Goal: Task Accomplishment & Management: Complete application form

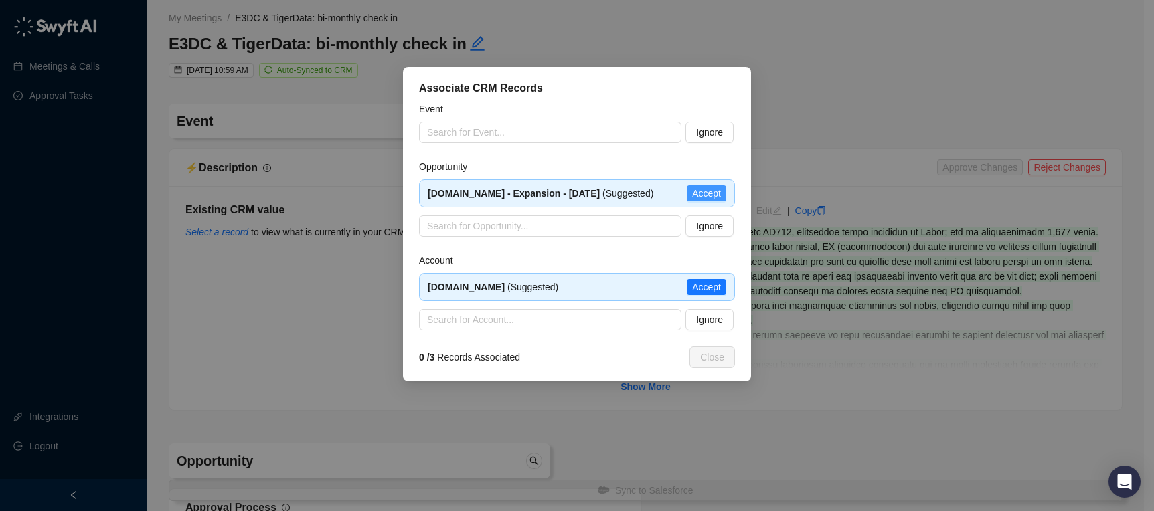
click at [705, 191] on span "Accept" at bounding box center [706, 193] width 29 height 15
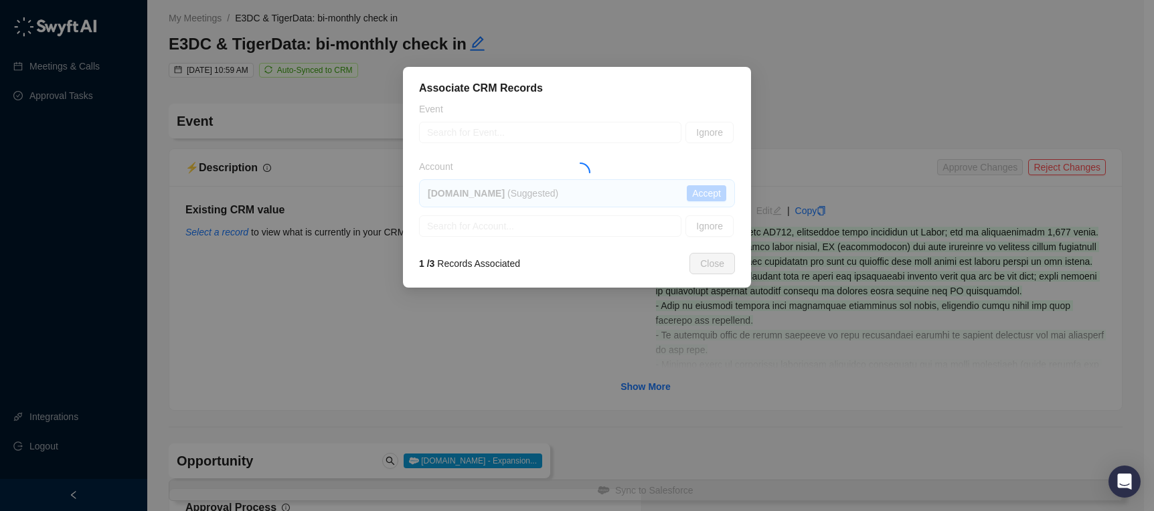
type input "**********"
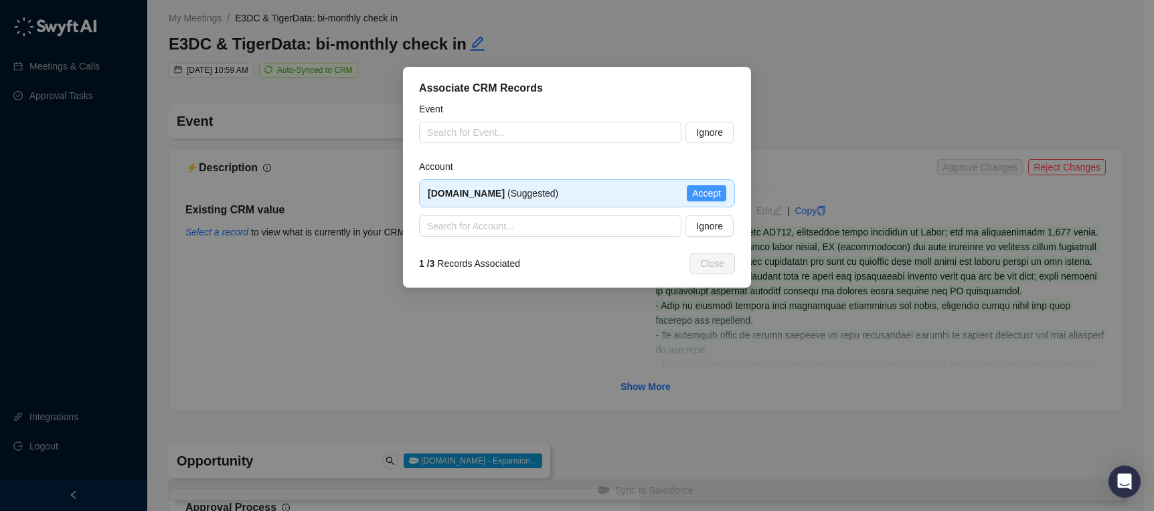
click at [714, 189] on span "Accept" at bounding box center [706, 193] width 29 height 15
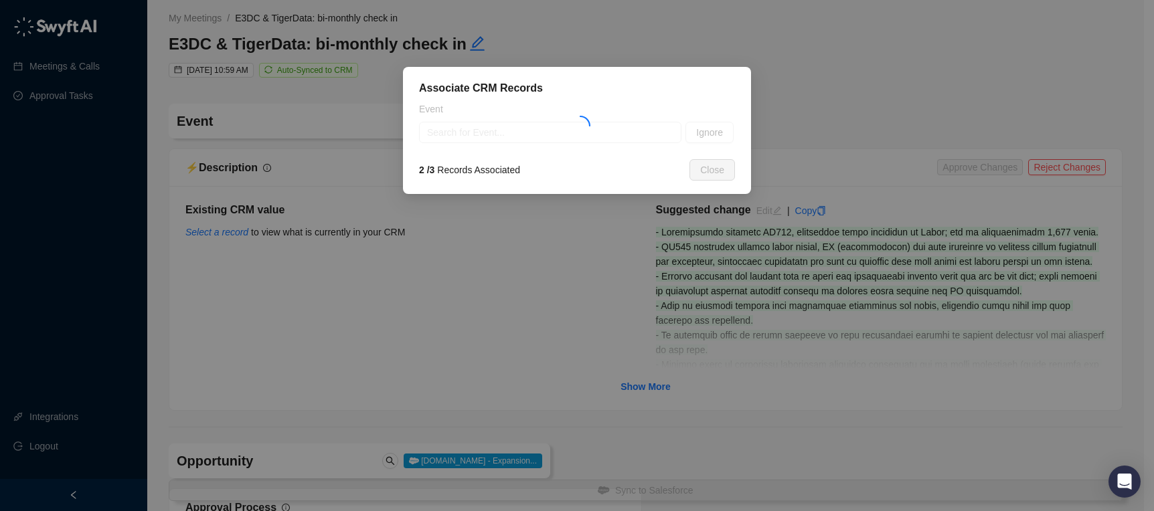
type textarea "********"
click at [565, 126] on input "search" at bounding box center [546, 132] width 238 height 20
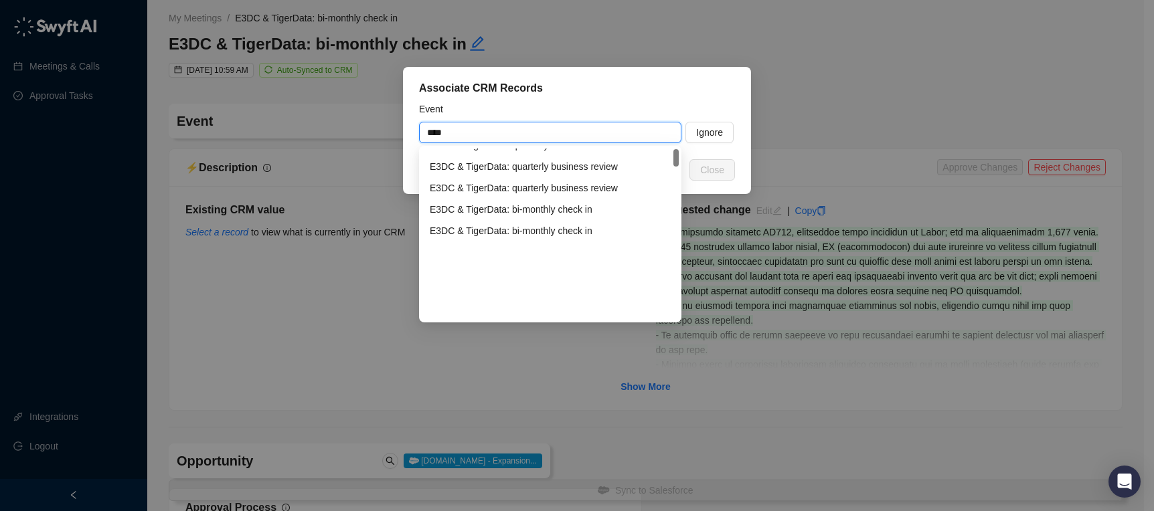
scroll to position [238, 0]
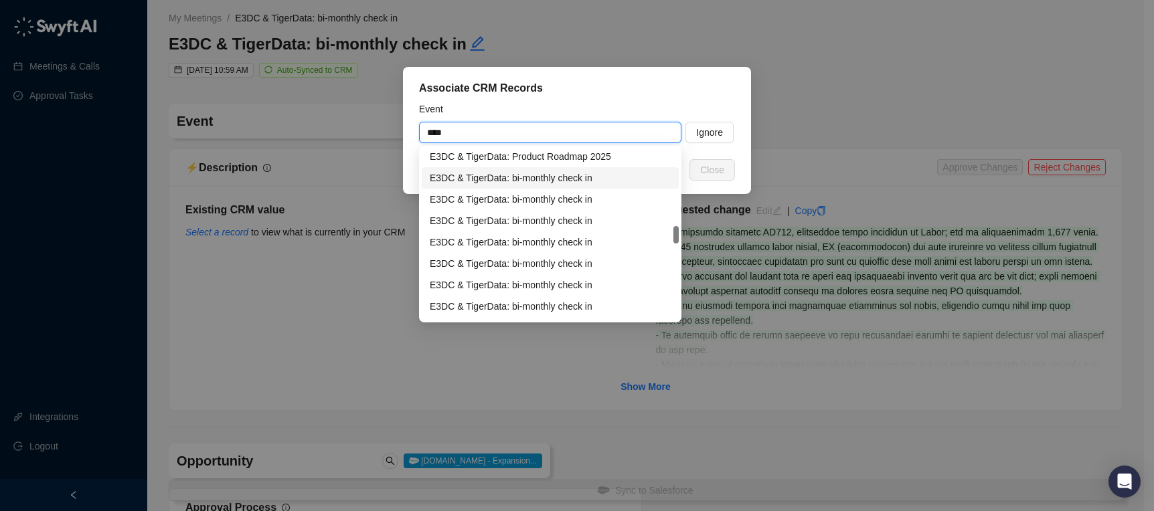
click at [580, 183] on div "E3DC & TigerData: bi-monthly check in" at bounding box center [550, 178] width 241 height 15
type input "**********"
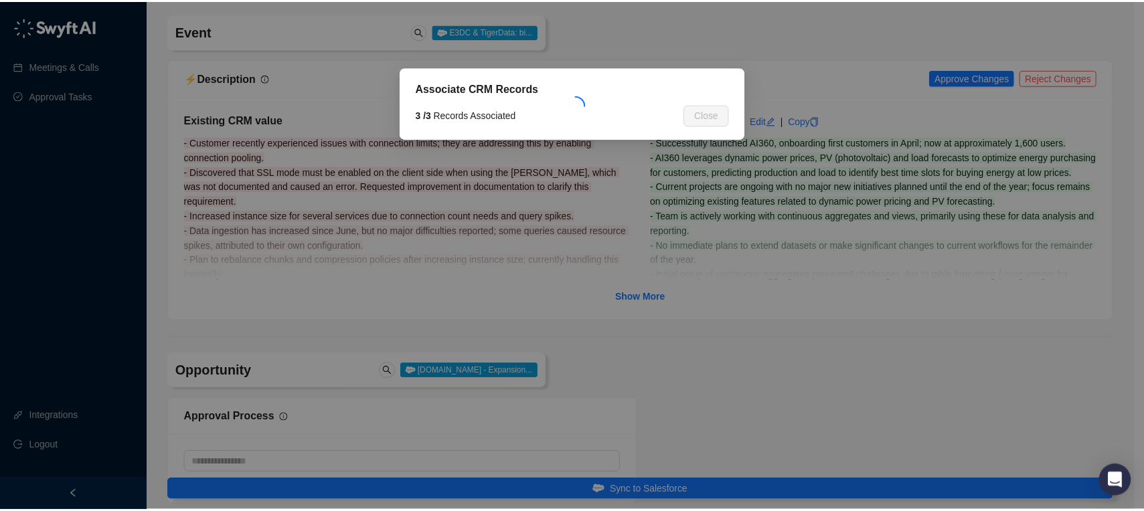
scroll to position [98, 0]
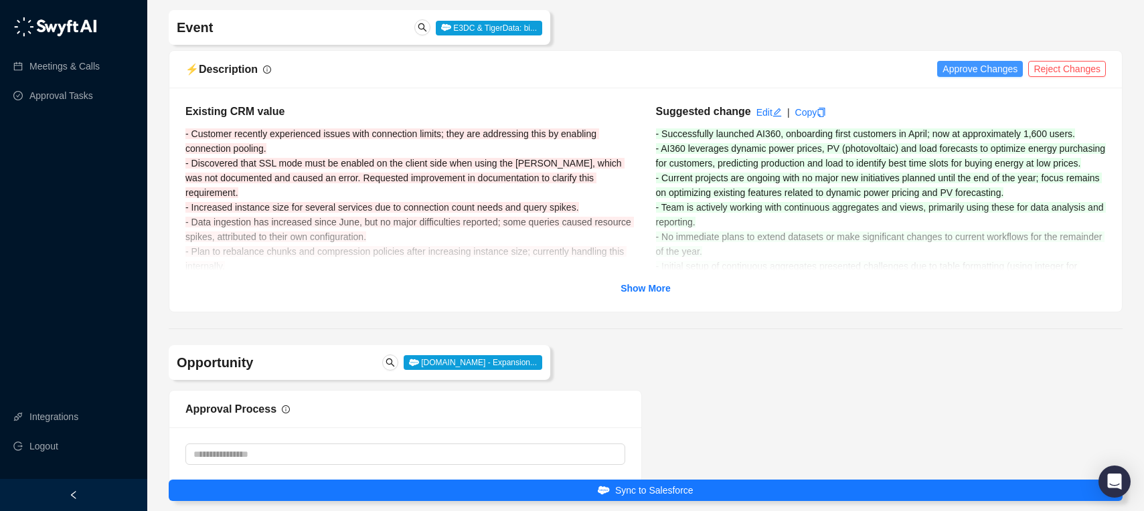
click at [959, 71] on span "Approve Changes" at bounding box center [979, 69] width 75 height 15
click at [659, 287] on strong "Show More" at bounding box center [646, 288] width 50 height 11
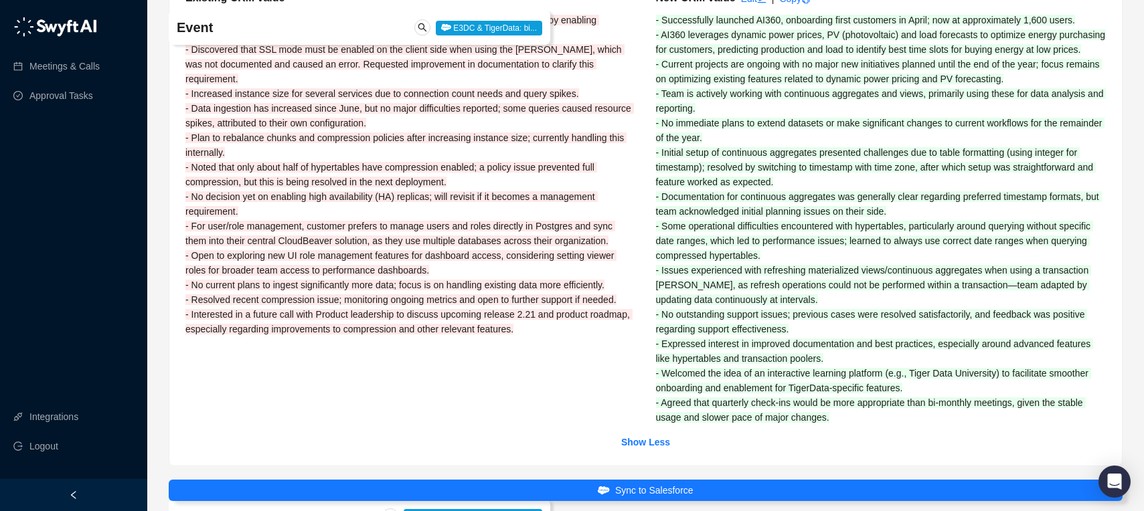
scroll to position [145, 0]
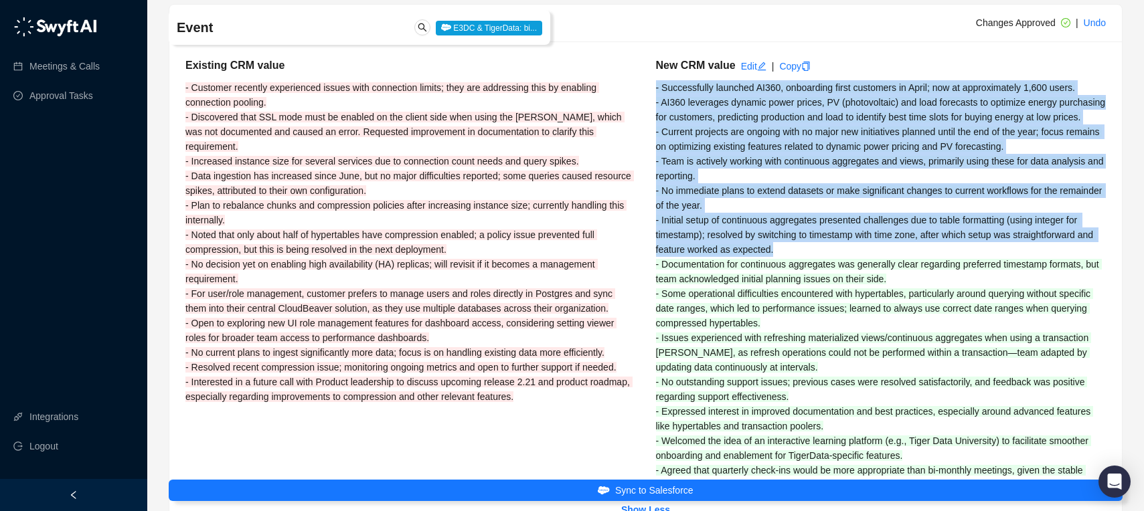
drag, startPoint x: 658, startPoint y: 89, endPoint x: 989, endPoint y: 266, distance: 375.5
click at [989, 266] on div "New CRM value Edit | Copy - Successfully launched AI360, onboarding first custo…" at bounding box center [881, 275] width 471 height 435
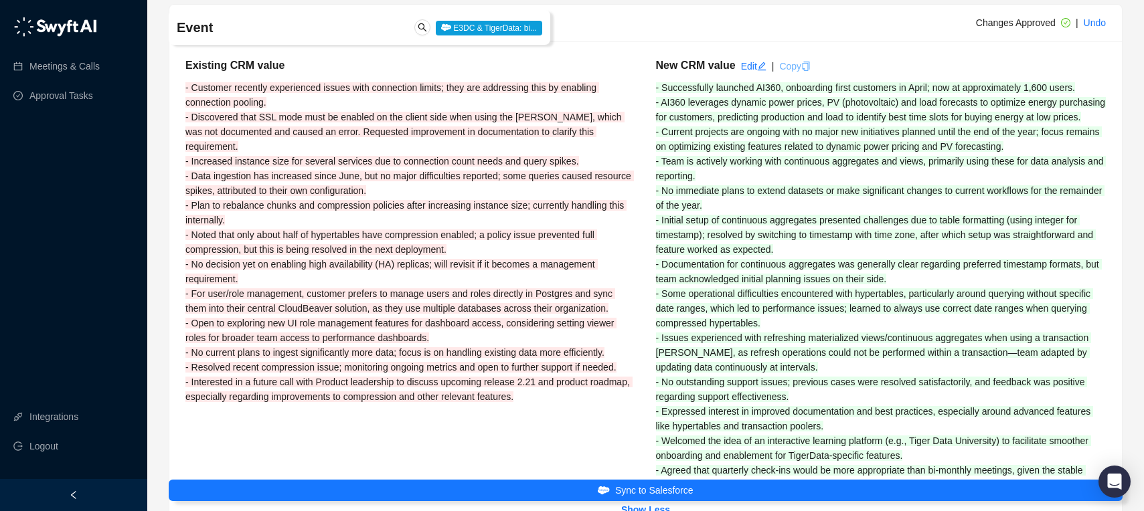
click at [794, 66] on link "Copy" at bounding box center [794, 66] width 31 height 11
click at [827, 146] on span "- Current projects are ongoing with no major new initiatives planned until the …" at bounding box center [879, 139] width 446 height 25
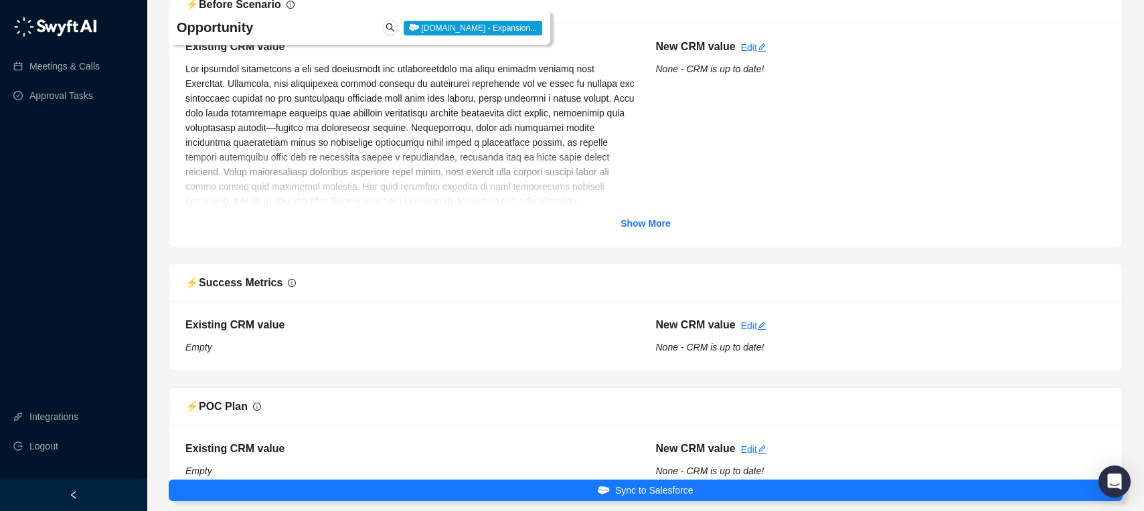
scroll to position [2355, 0]
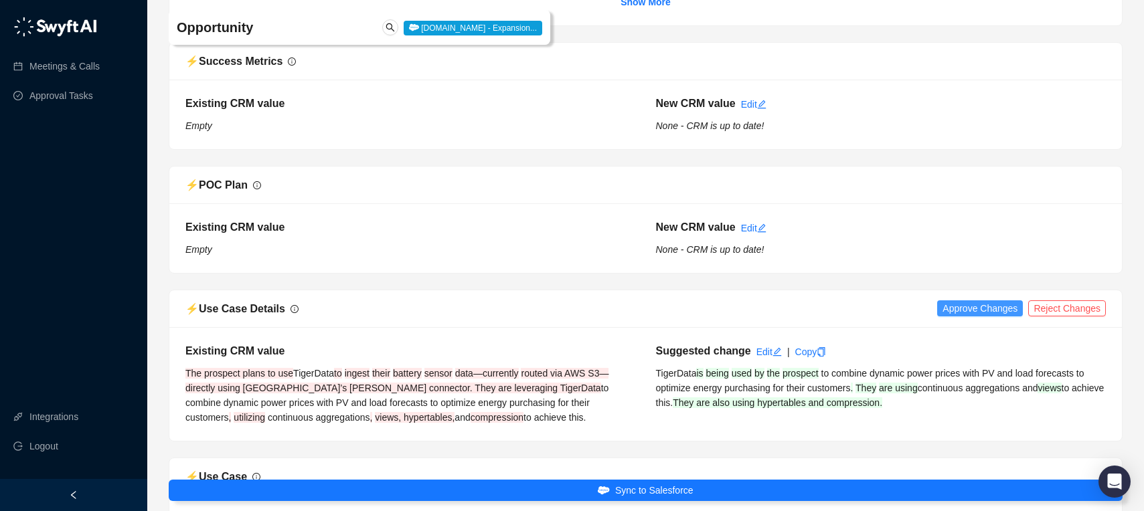
click at [986, 316] on span "Approve Changes" at bounding box center [979, 308] width 75 height 15
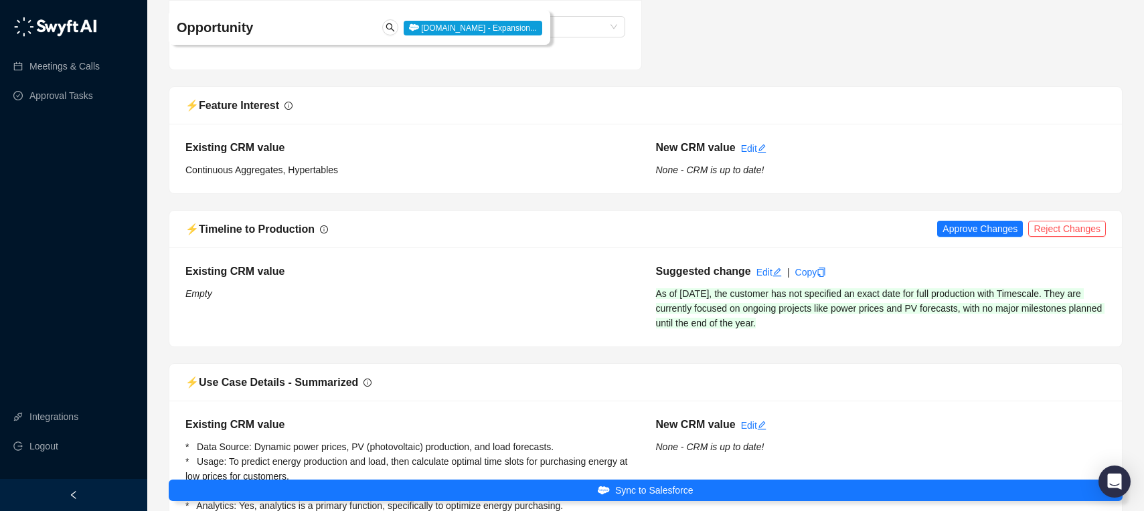
scroll to position [3660, 0]
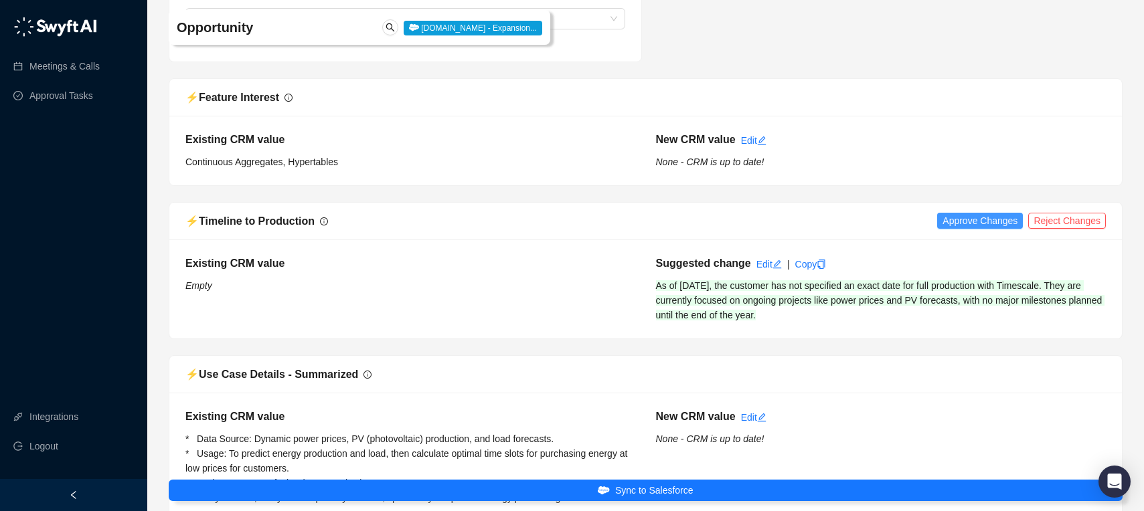
click at [987, 228] on span "Approve Changes" at bounding box center [979, 221] width 75 height 15
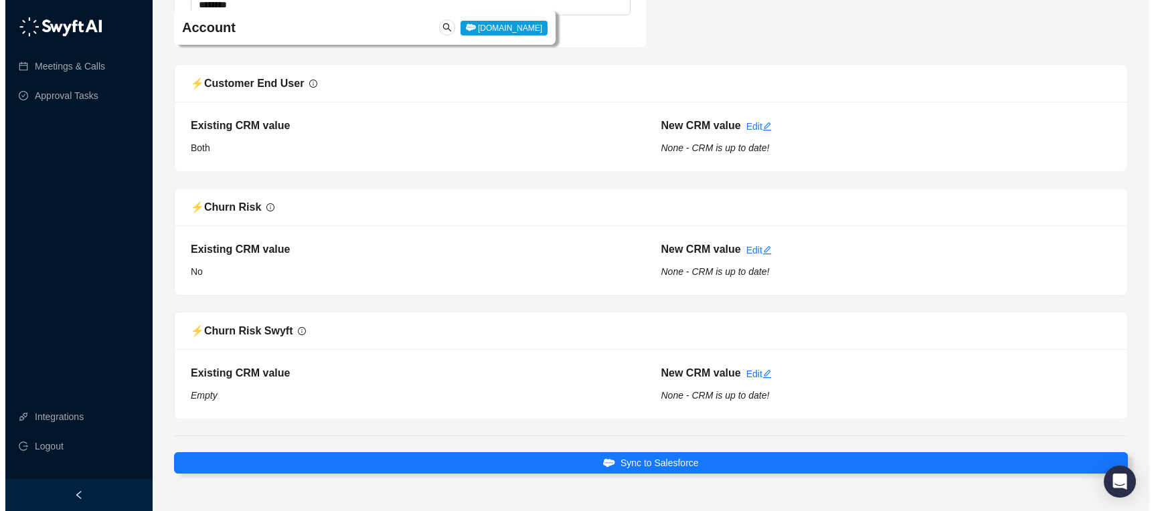
scroll to position [5475, 0]
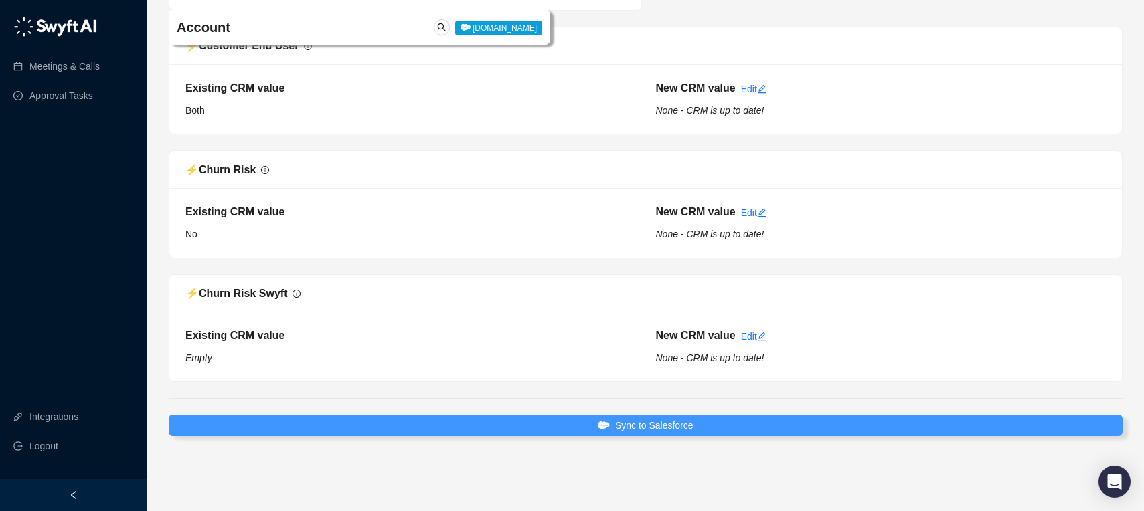
click at [722, 422] on button "Sync to Salesforce" at bounding box center [646, 425] width 954 height 21
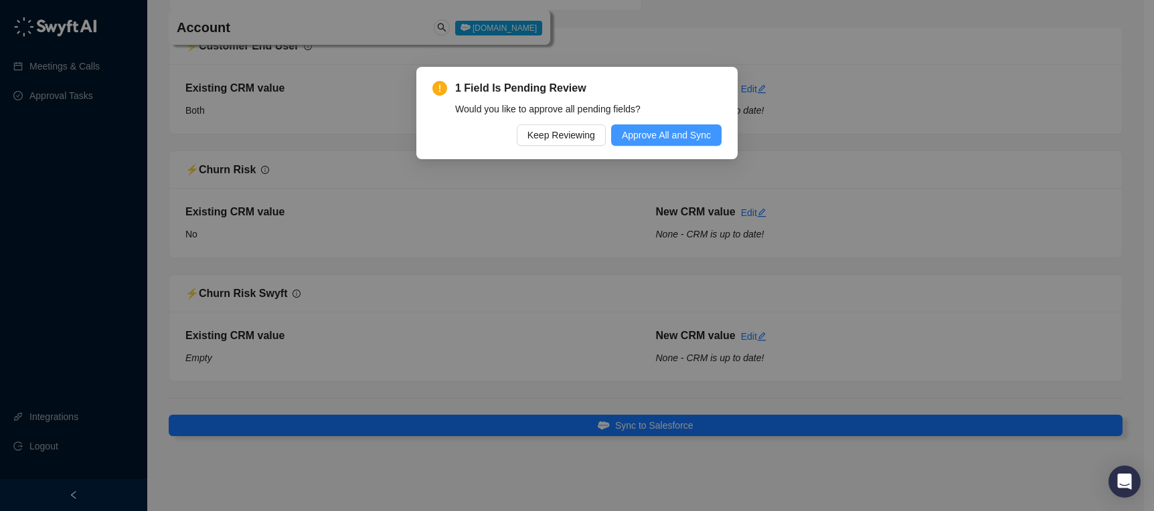
click at [657, 141] on span "Approve All and Sync" at bounding box center [666, 135] width 89 height 15
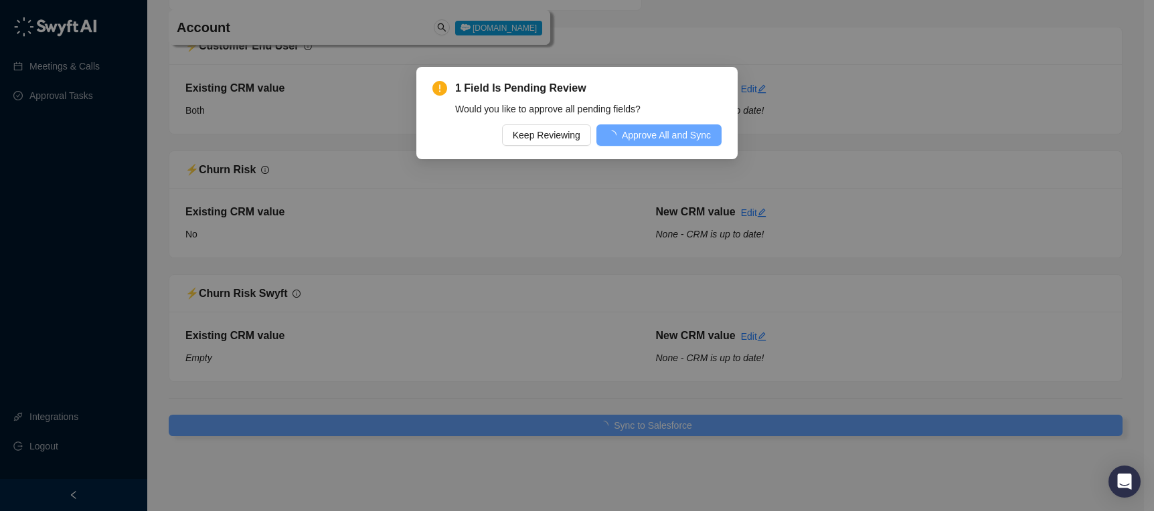
scroll to position [5460, 0]
